Goal: Connect with others: Connect with others

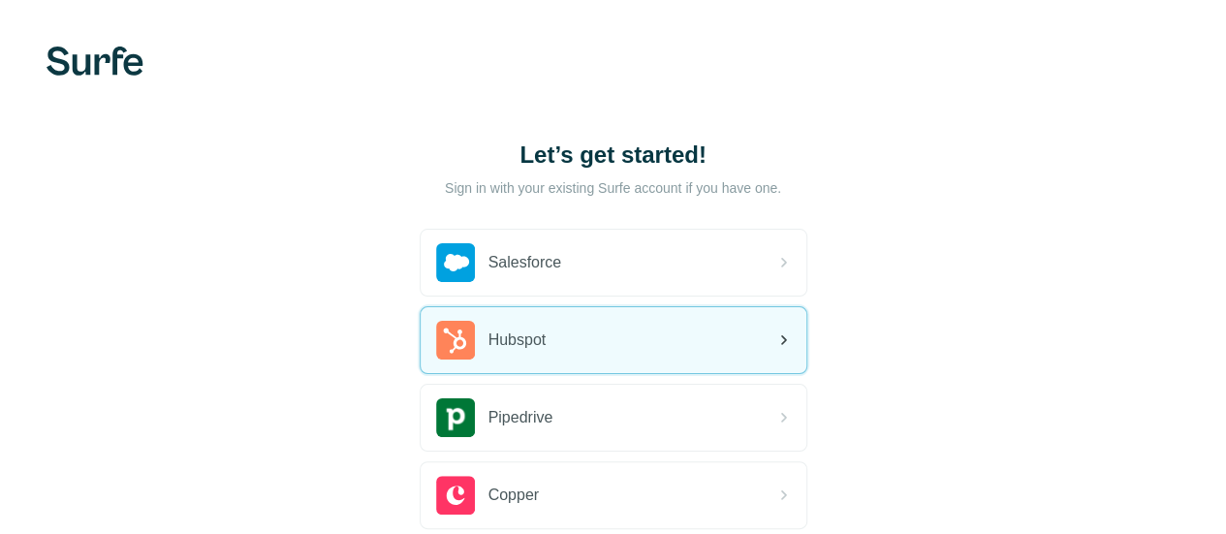
click at [421, 338] on div "Hubspot" at bounding box center [614, 340] width 386 height 66
